Goal: Information Seeking & Learning: Learn about a topic

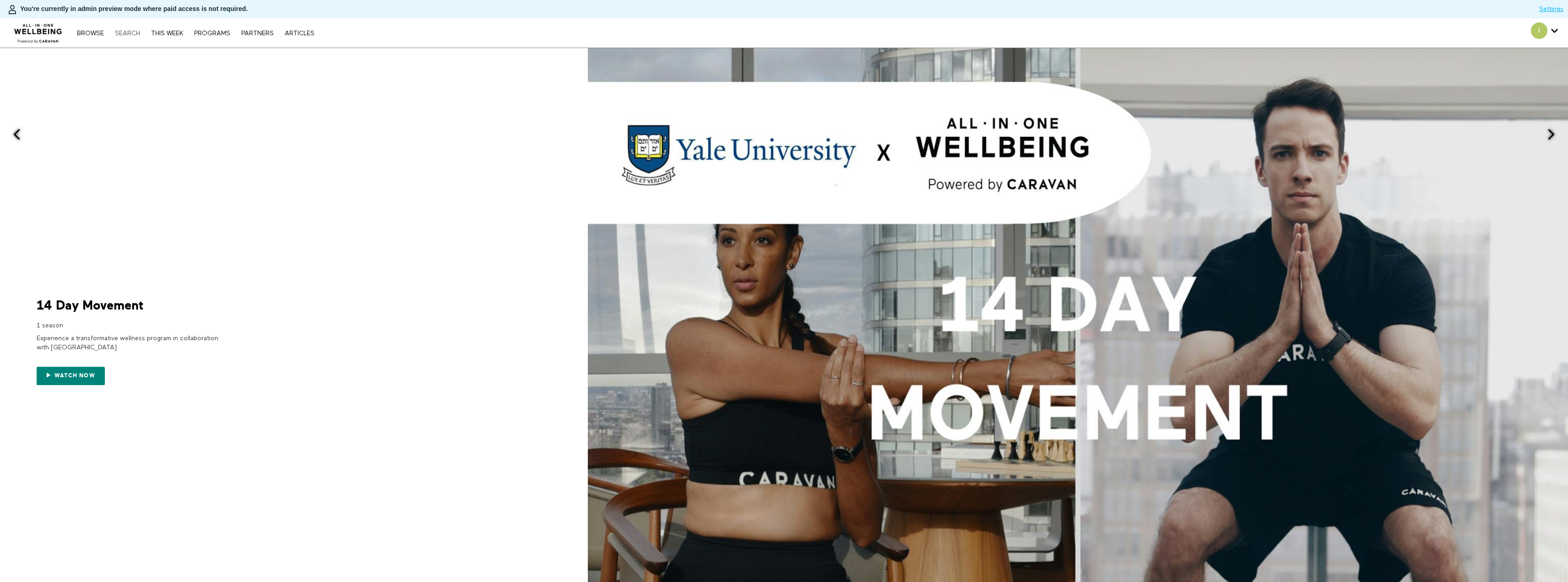
click at [125, 33] on link "Search" at bounding box center [127, 33] width 34 height 7
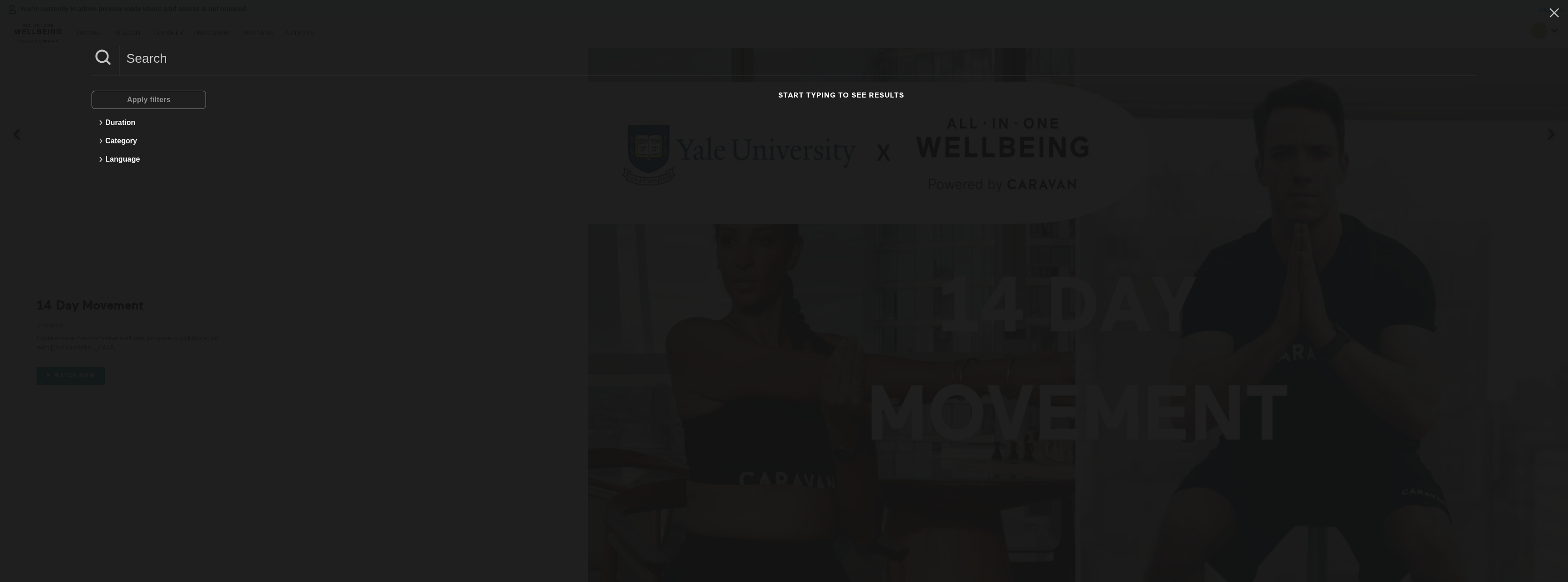
click at [189, 59] on input at bounding box center [797, 58] width 1357 height 25
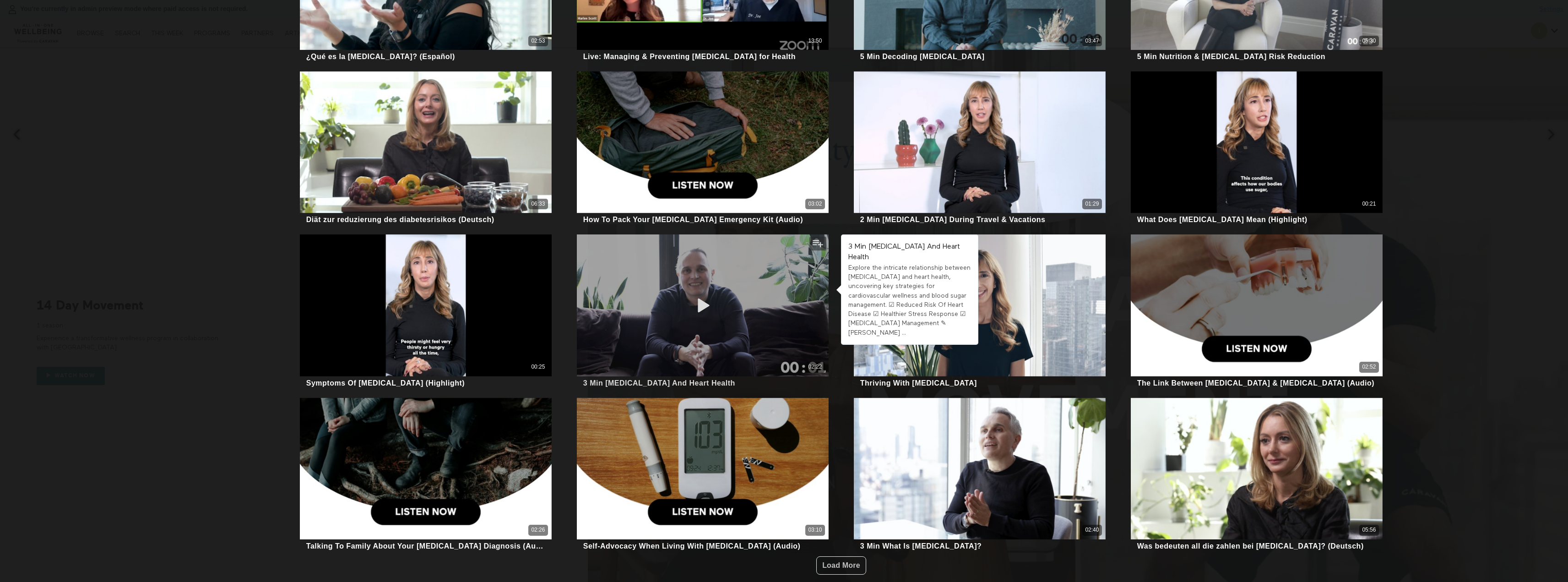
scroll to position [382, 0]
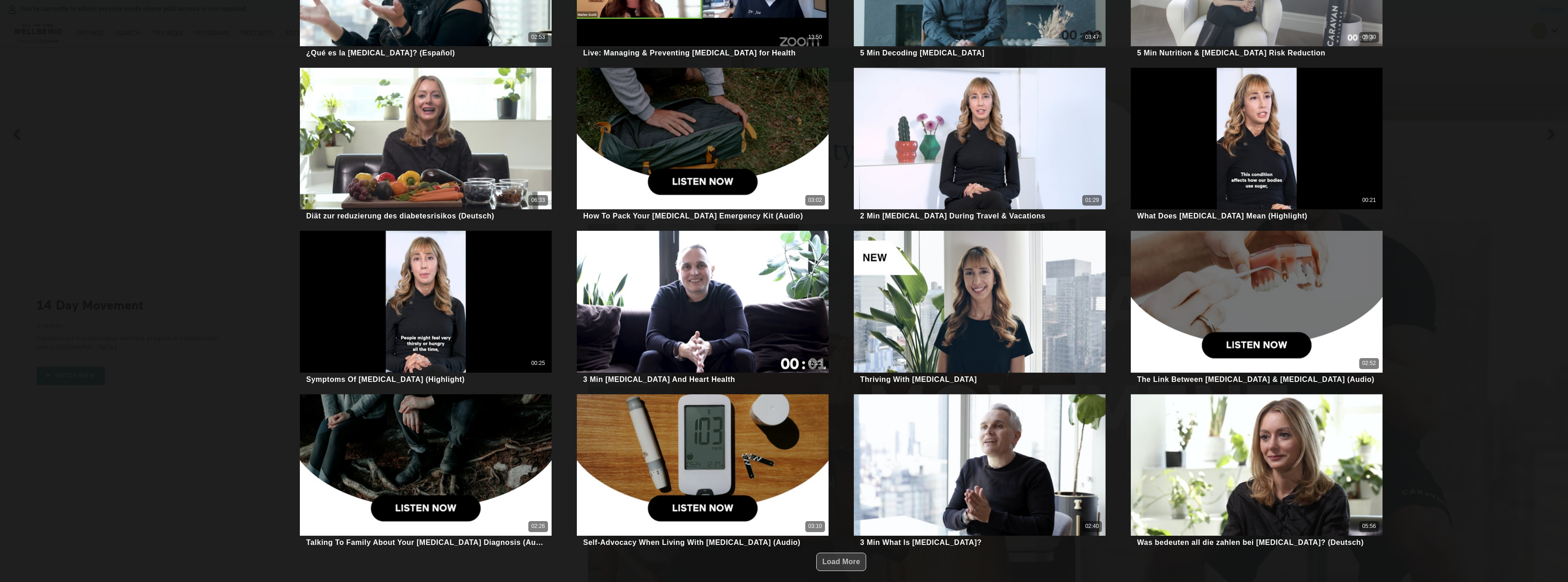
type input "diabetes"
click at [843, 559] on span "Load More" at bounding box center [841, 561] width 38 height 8
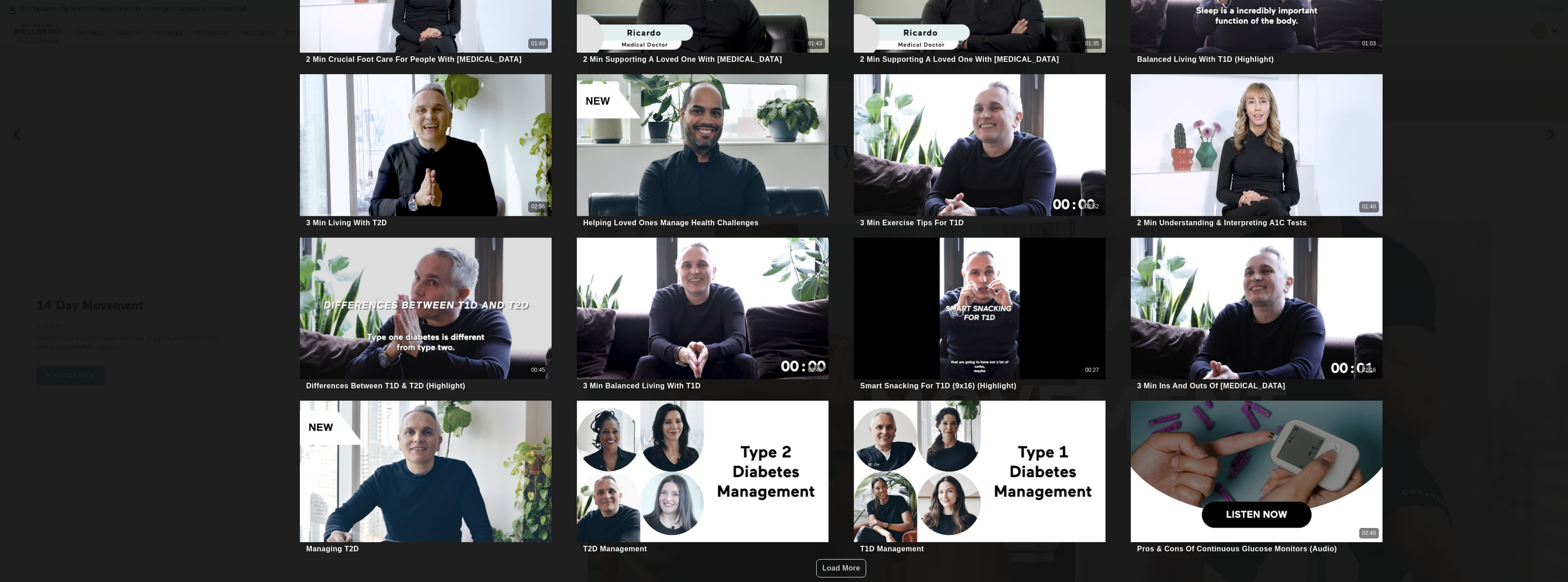
scroll to position [1194, 0]
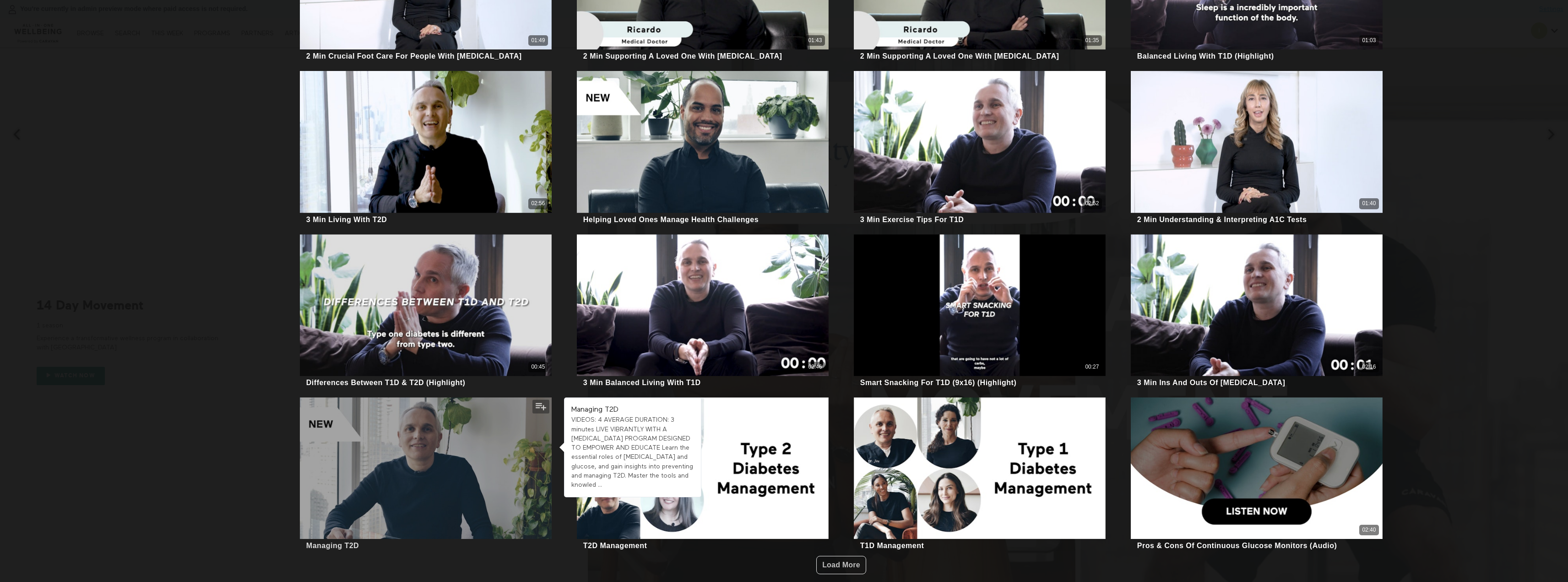
click at [469, 477] on div at bounding box center [426, 468] width 252 height 141
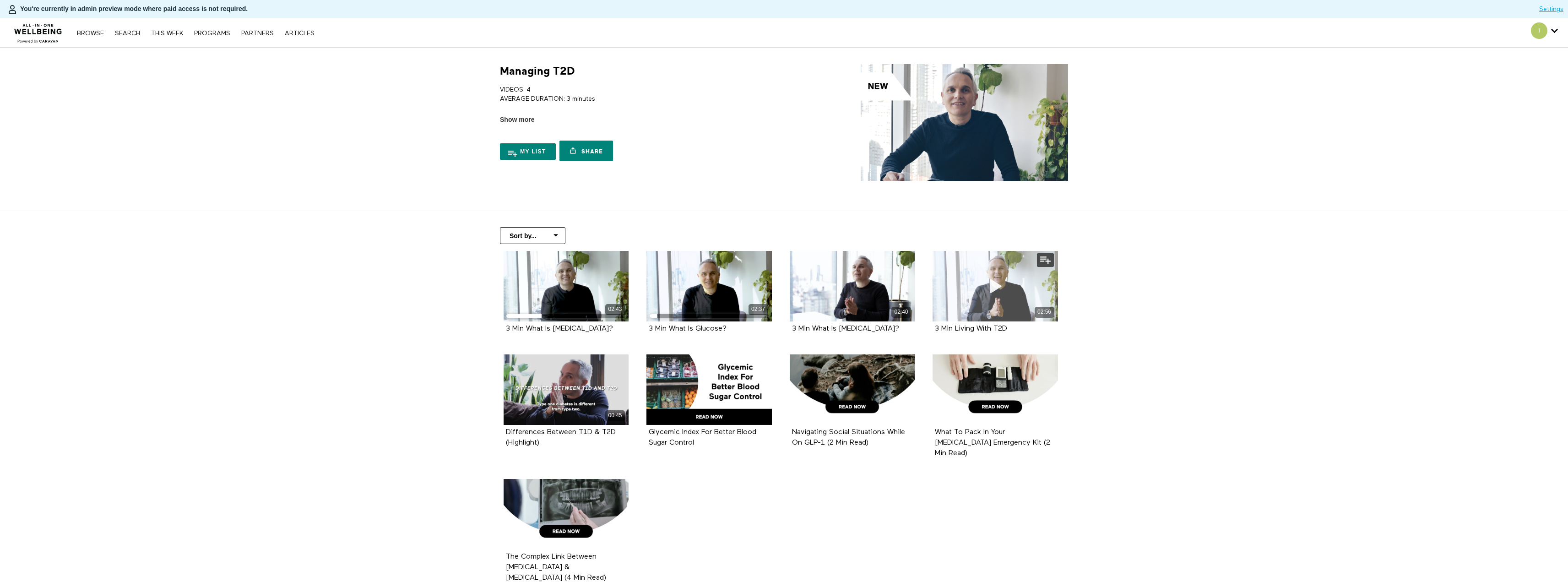
click at [995, 265] on div "02:56" at bounding box center [995, 286] width 125 height 71
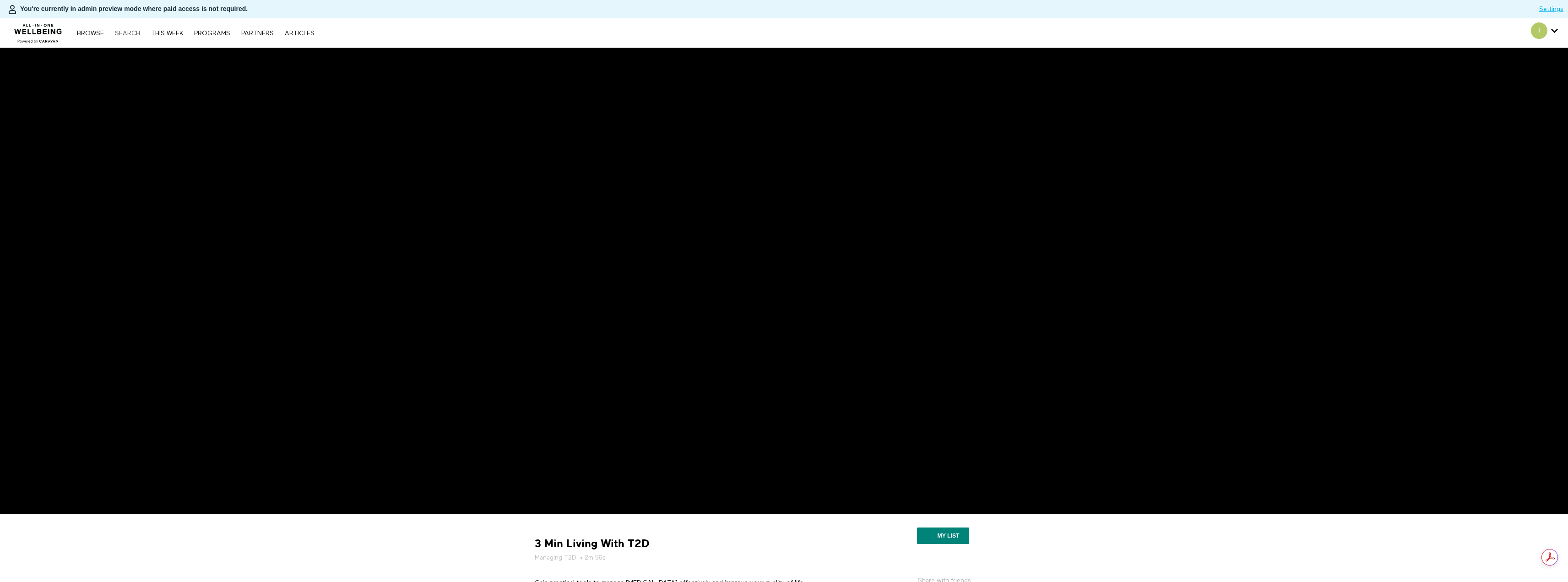
click at [126, 32] on link "Search" at bounding box center [127, 33] width 34 height 7
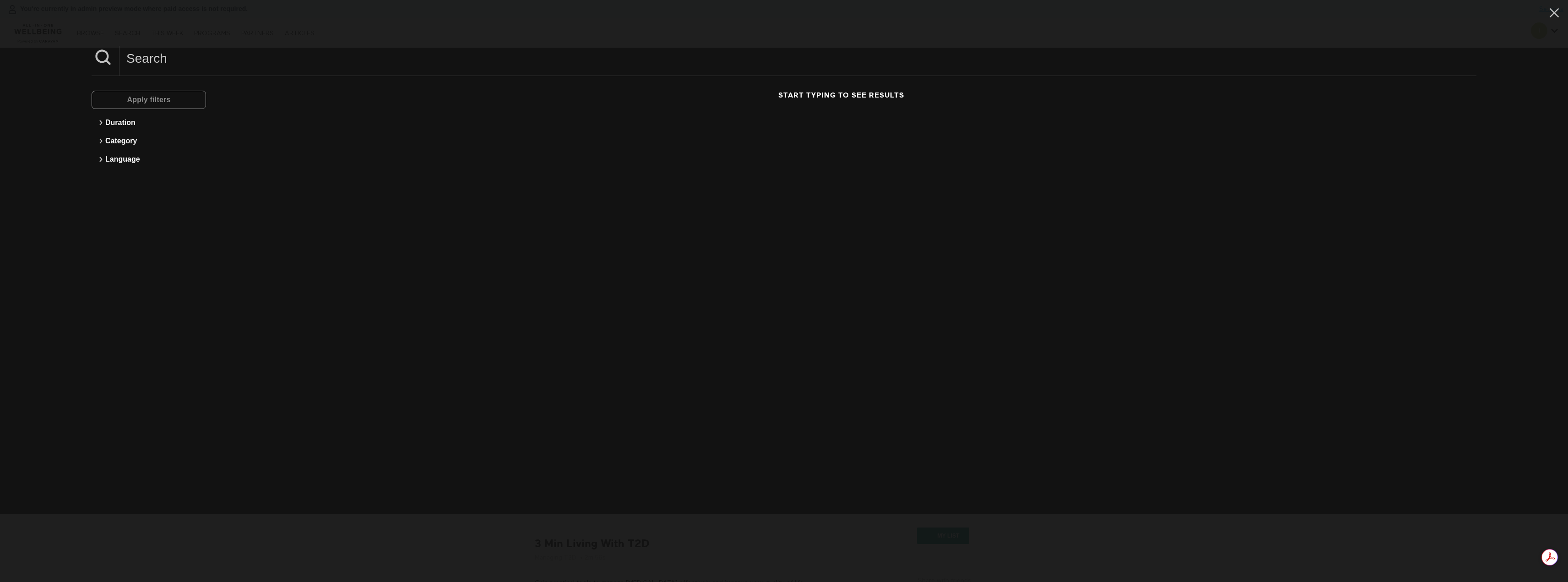
click at [192, 58] on input at bounding box center [797, 58] width 1357 height 25
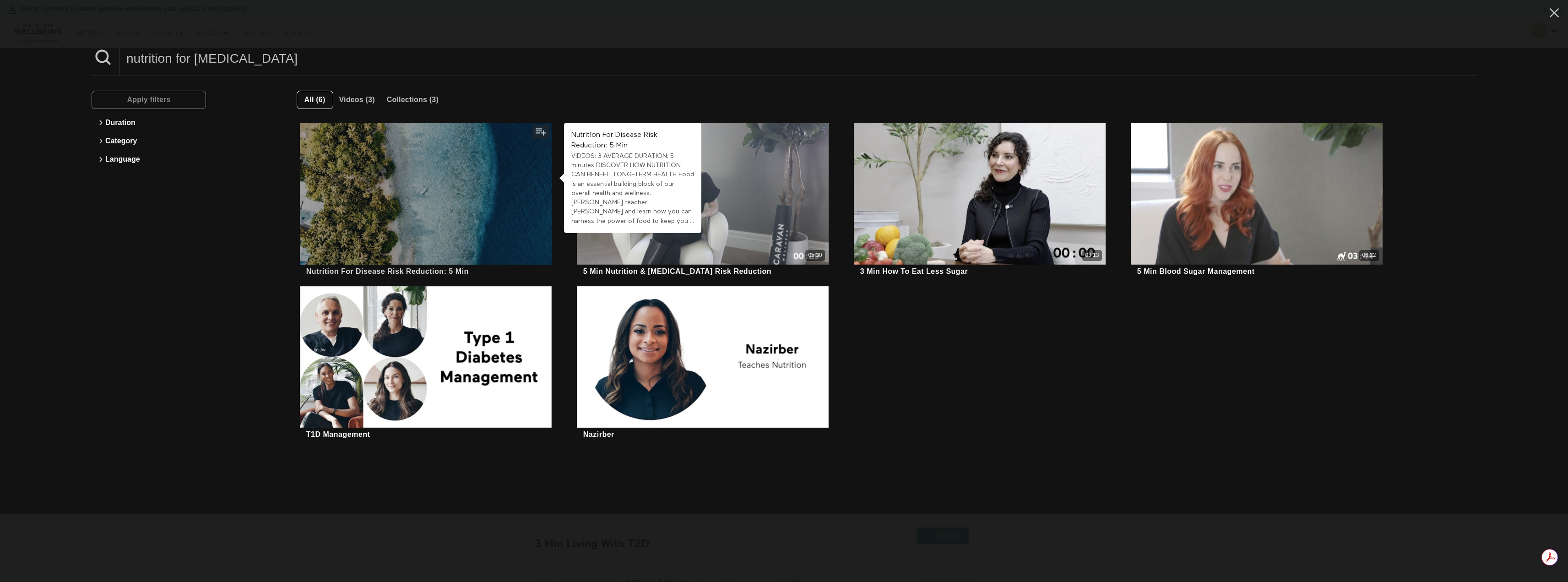
type input "nutrition for diabetes"
click at [419, 179] on div at bounding box center [426, 194] width 252 height 141
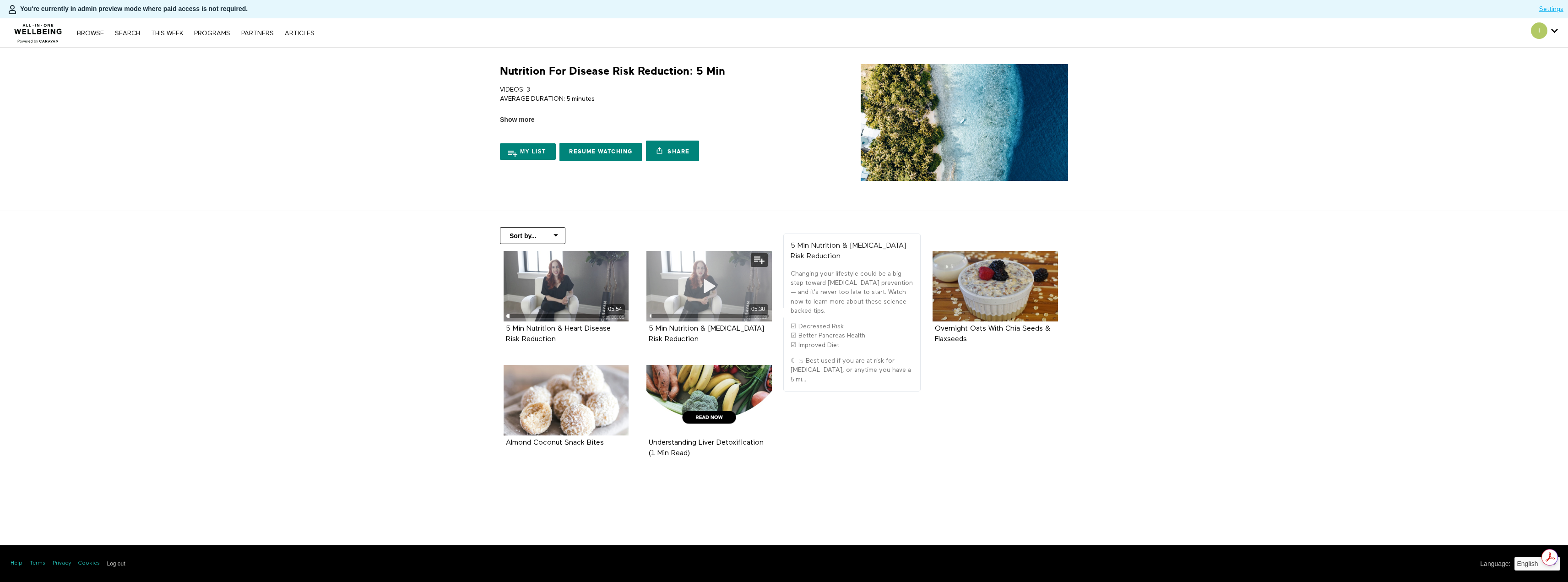
click at [708, 282] on icon at bounding box center [709, 286] width 27 height 16
